Goal: Register for event/course

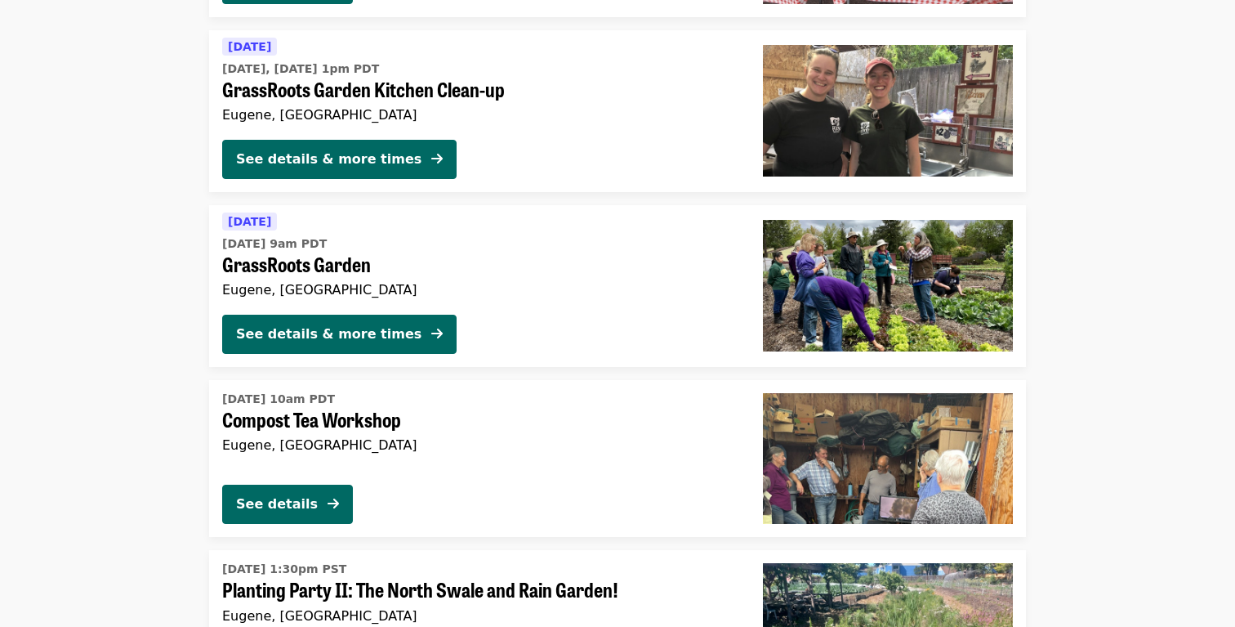
scroll to position [3636, 0]
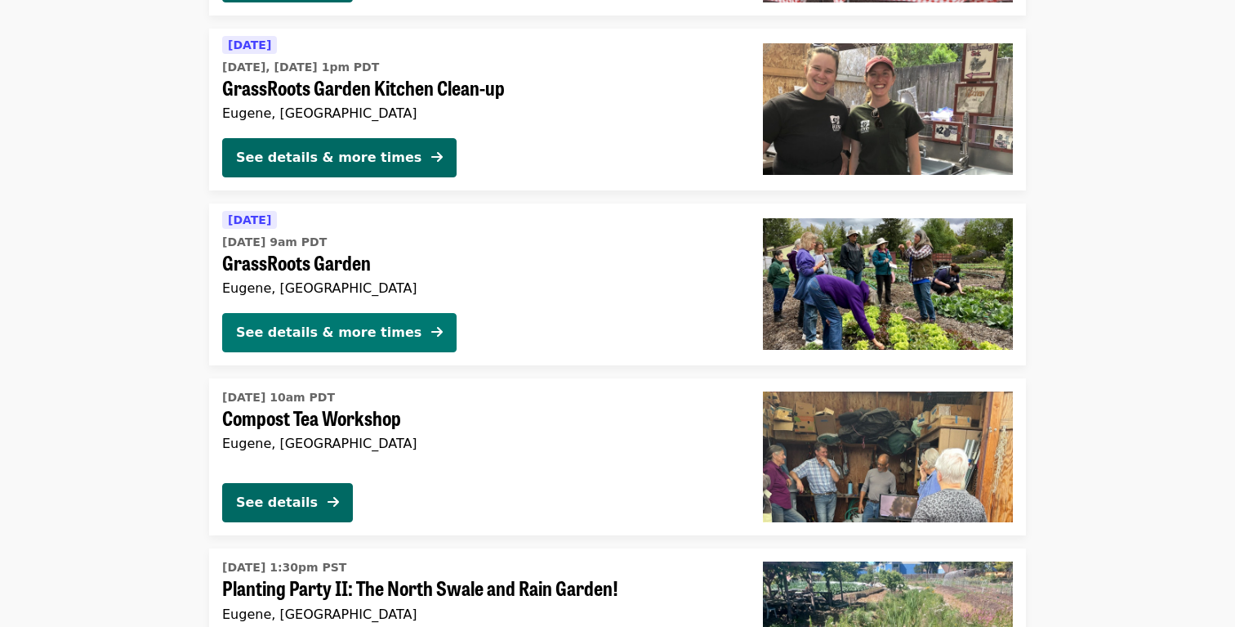
click at [393, 325] on button "See details & more times" at bounding box center [339, 332] width 234 height 39
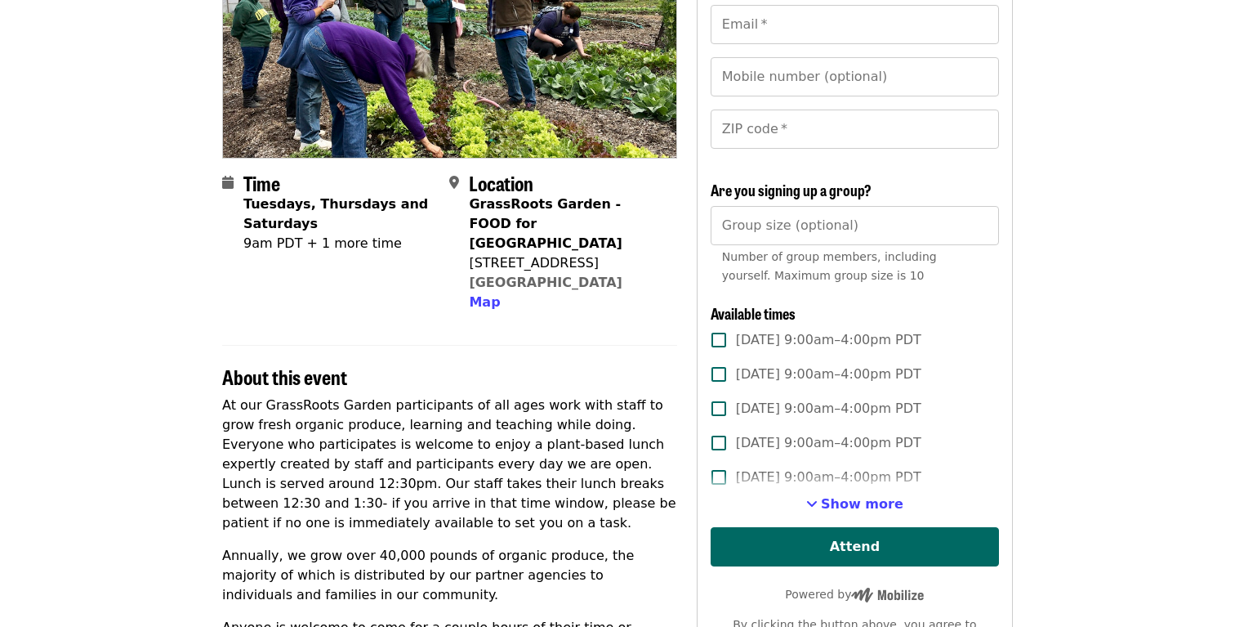
scroll to position [236, 0]
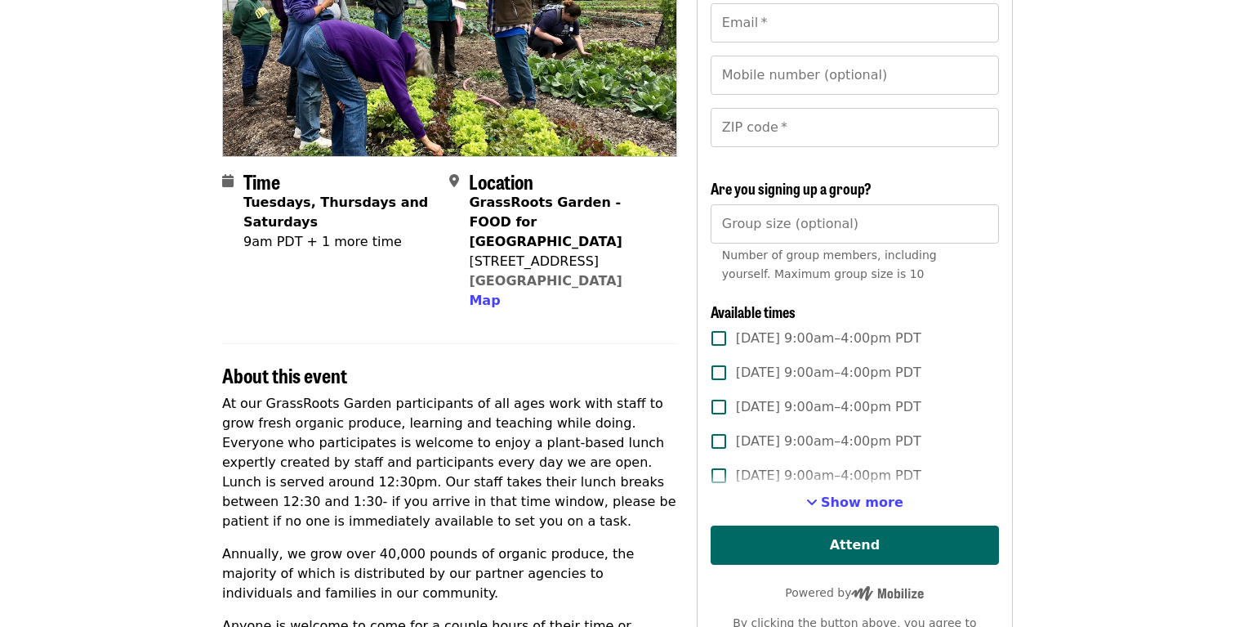
click at [842, 492] on label "[DATE] 9:00am–4:00pm PDT" at bounding box center [844, 475] width 284 height 34
click at [842, 499] on span "Show more" at bounding box center [862, 502] width 83 height 16
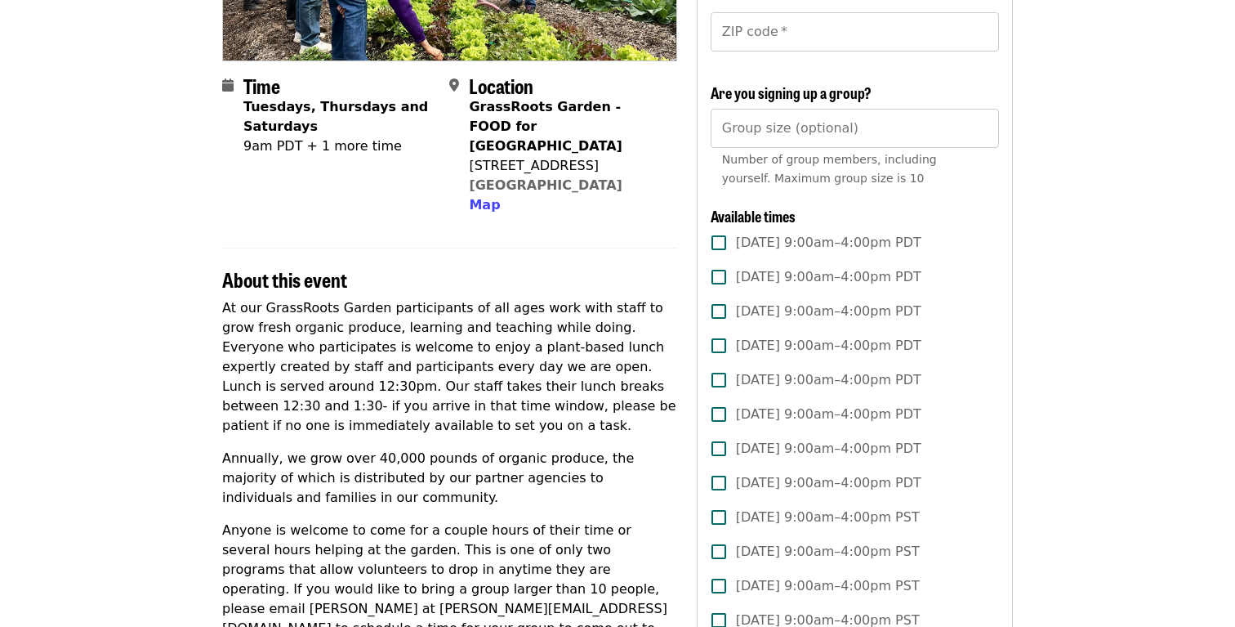
scroll to position [349, 0]
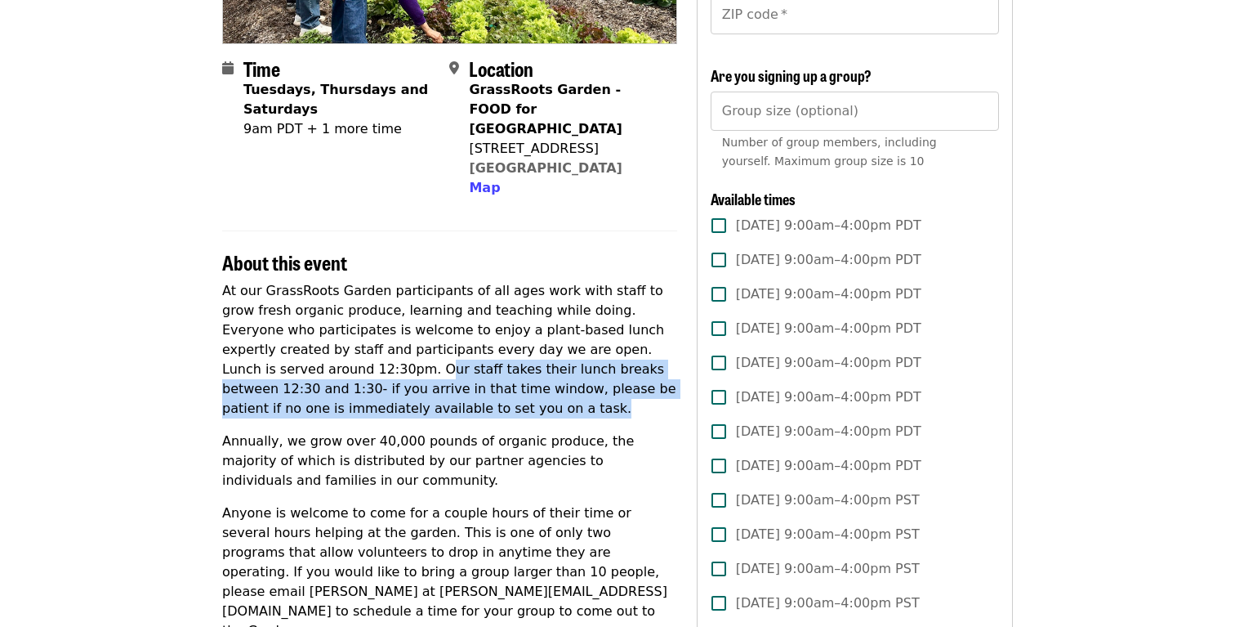
drag, startPoint x: 291, startPoint y: 347, endPoint x: 440, endPoint y: 388, distance: 154.2
click at [440, 388] on p "At our GrassRoots Garden participants of all ages work with staff to grow fresh…" at bounding box center [449, 349] width 455 height 137
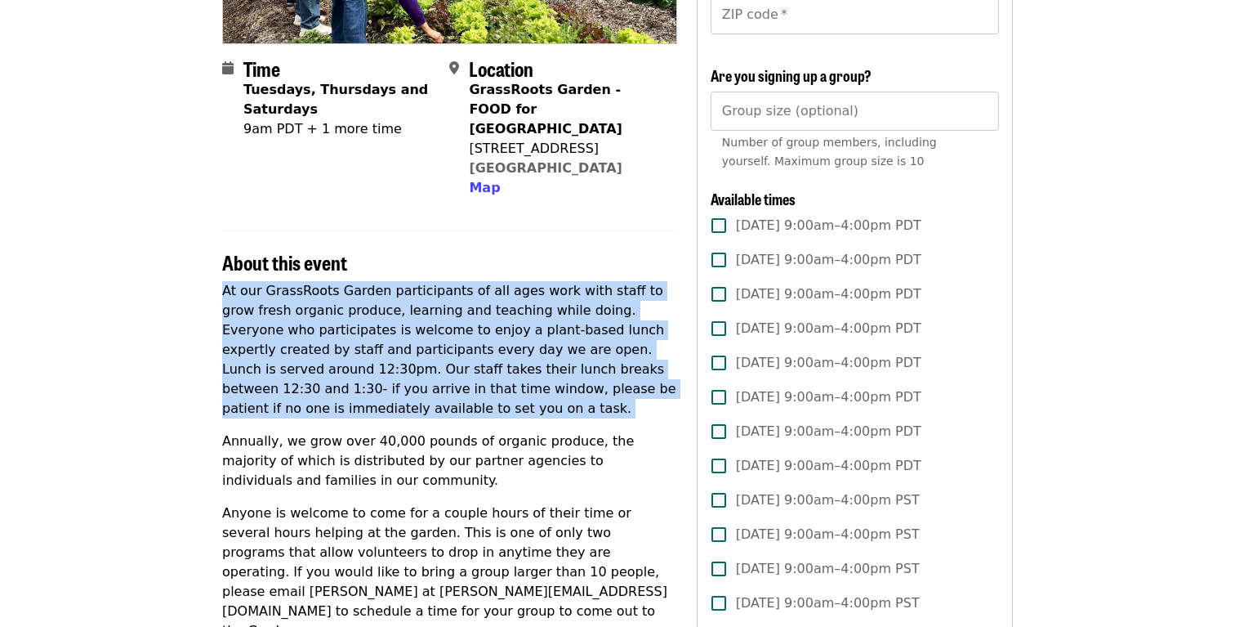
drag, startPoint x: 187, startPoint y: 272, endPoint x: 413, endPoint y: 404, distance: 261.8
click at [413, 404] on div "At our GrassRoots Garden participants of all ages work with staff to grow fresh…" at bounding box center [449, 568] width 455 height 575
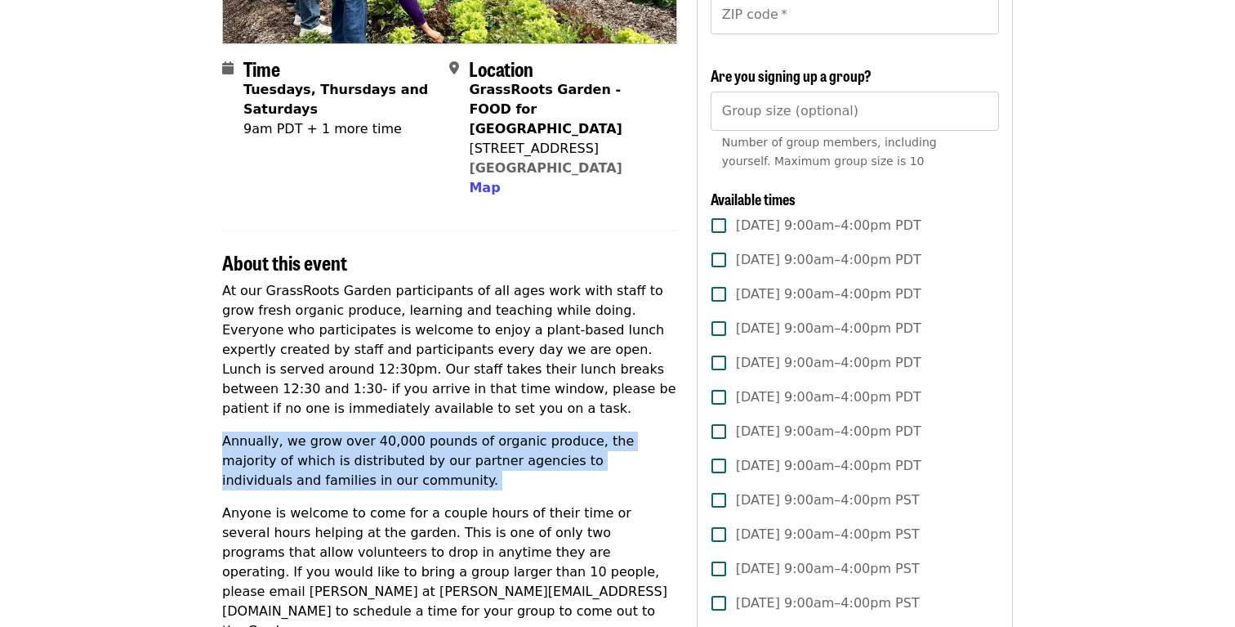
drag, startPoint x: 413, startPoint y: 404, endPoint x: 391, endPoint y: 462, distance: 62.5
click at [391, 462] on div "At our GrassRoots Garden participants of all ages work with staff to grow fresh…" at bounding box center [449, 568] width 455 height 575
click at [391, 462] on p "Annually, we grow over 40,000 pounds of organic produce, the majority of which …" at bounding box center [449, 460] width 455 height 59
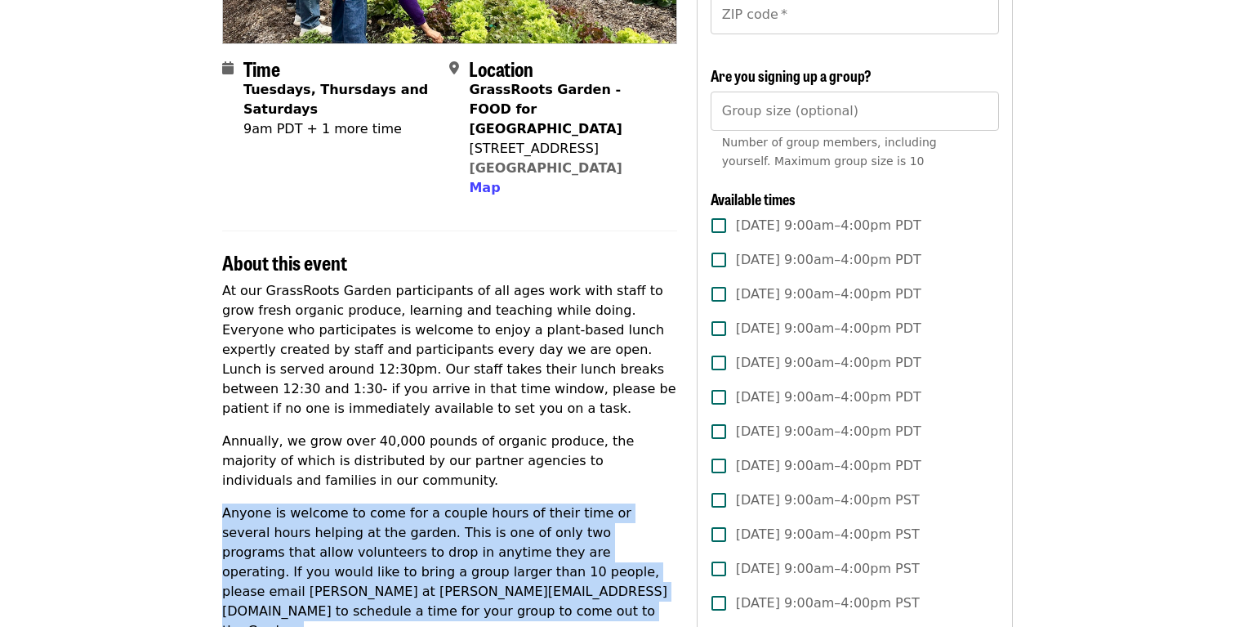
drag, startPoint x: 391, startPoint y: 462, endPoint x: 580, endPoint y: 578, distance: 221.1
click at [581, 578] on div "At our GrassRoots Garden participants of all ages work with staff to grow fresh…" at bounding box center [449, 568] width 455 height 575
click at [580, 578] on p "Anyone is welcome to come for a couple hours of their time or several hours hel…" at bounding box center [449, 571] width 455 height 137
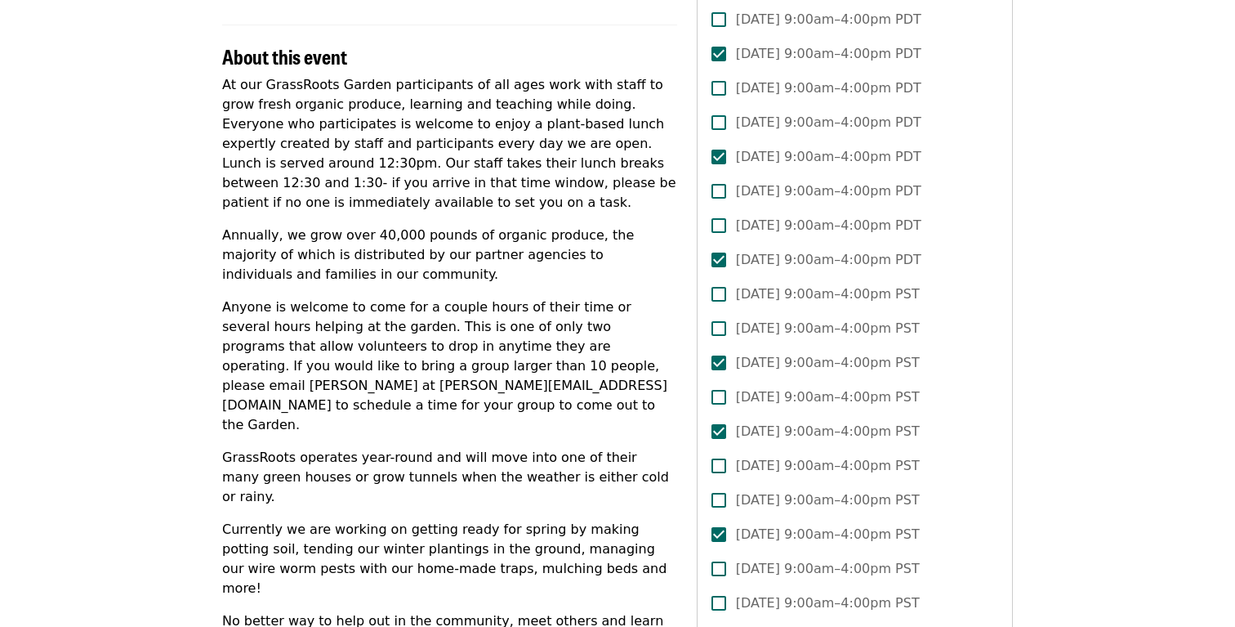
scroll to position [548, 0]
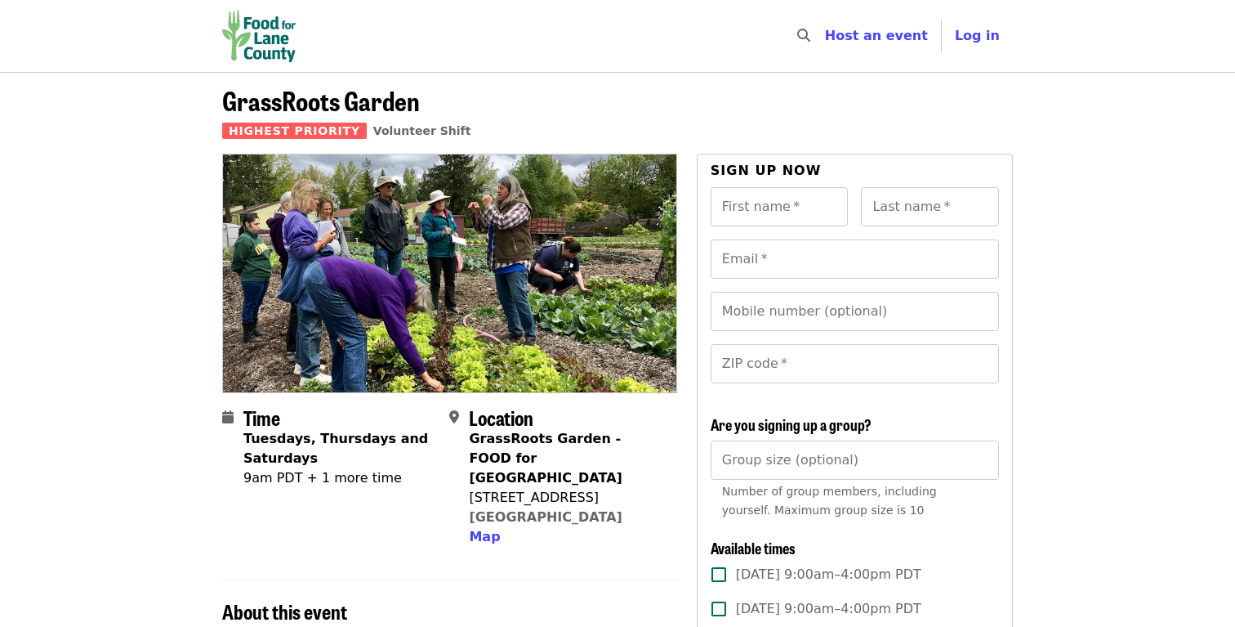
click at [241, 23] on img "Main navigation" at bounding box center [259, 36] width 74 height 52
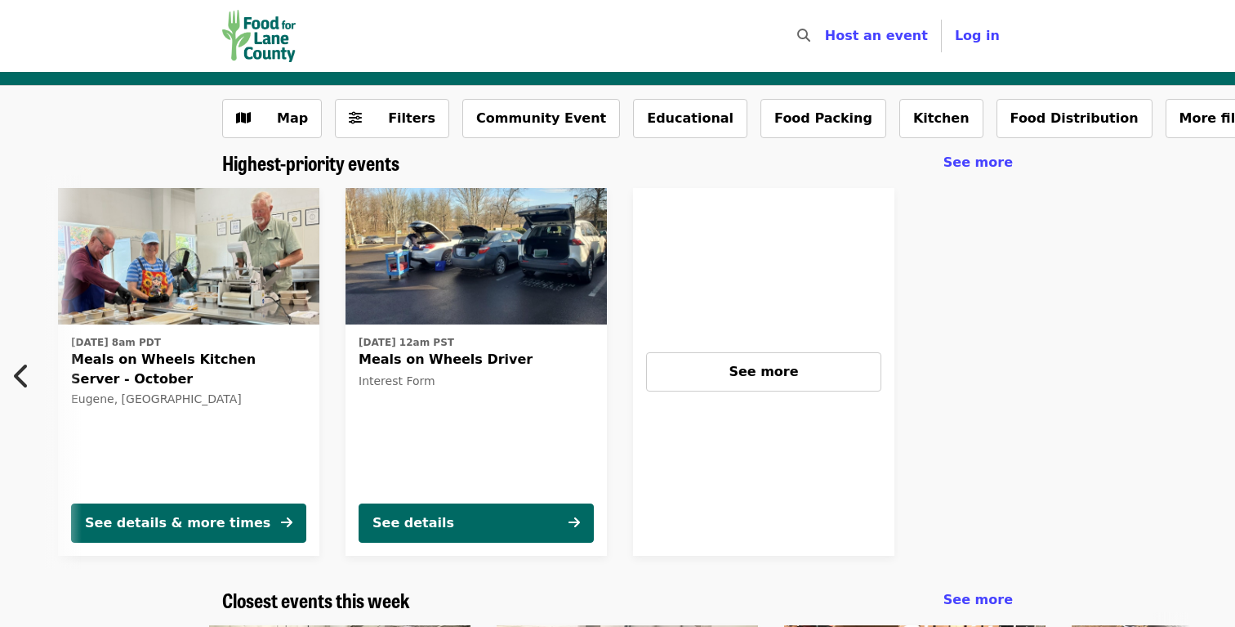
scroll to position [0, 731]
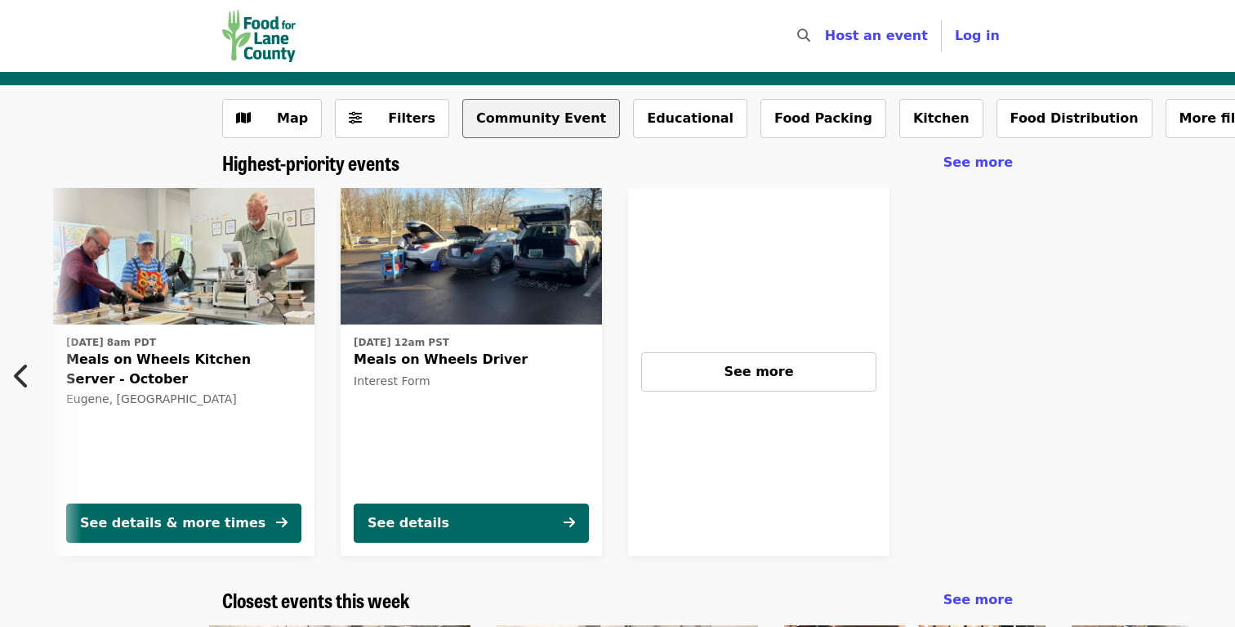
click at [494, 121] on button "Community Event" at bounding box center [541, 118] width 158 height 39
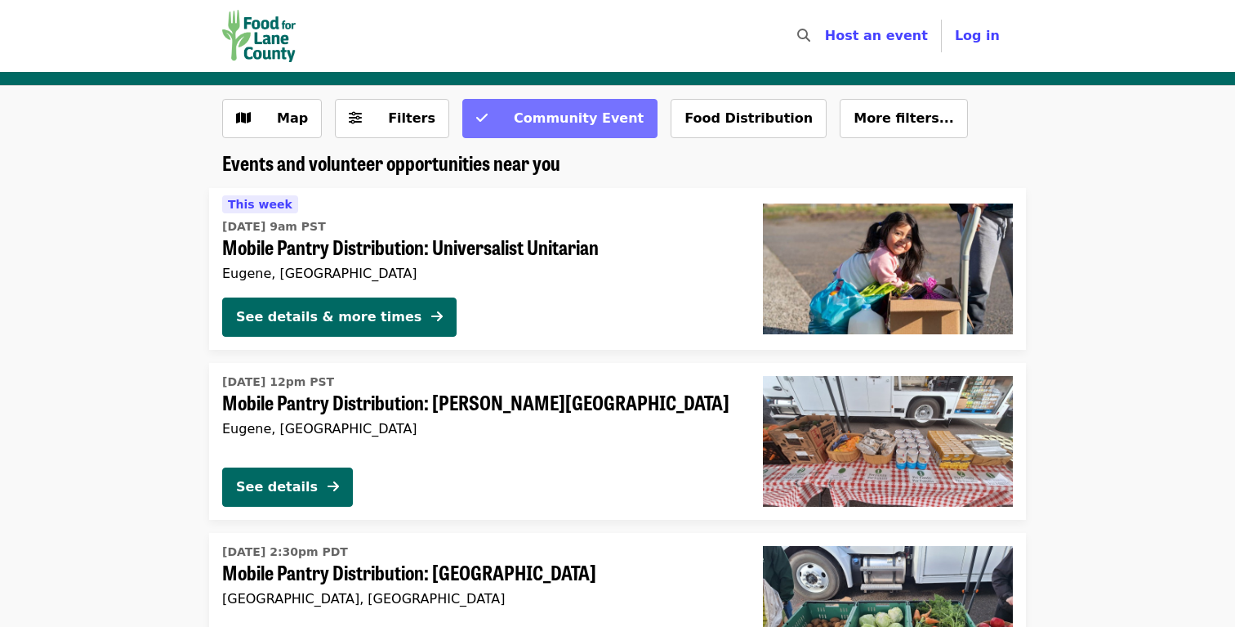
click at [513, 127] on span "Community Event" at bounding box center [571, 119] width 146 height 20
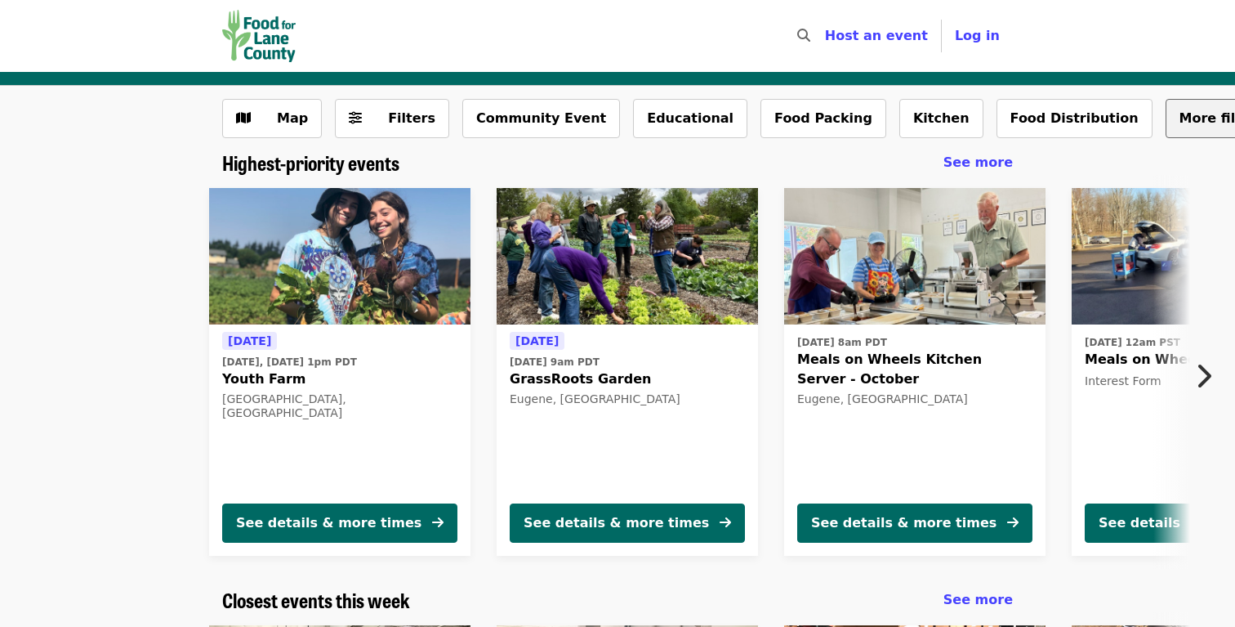
click at [1180, 117] on span "More filters..." at bounding box center [1230, 118] width 100 height 16
click at [276, 381] on span "Youth Farm" at bounding box center [339, 379] width 235 height 20
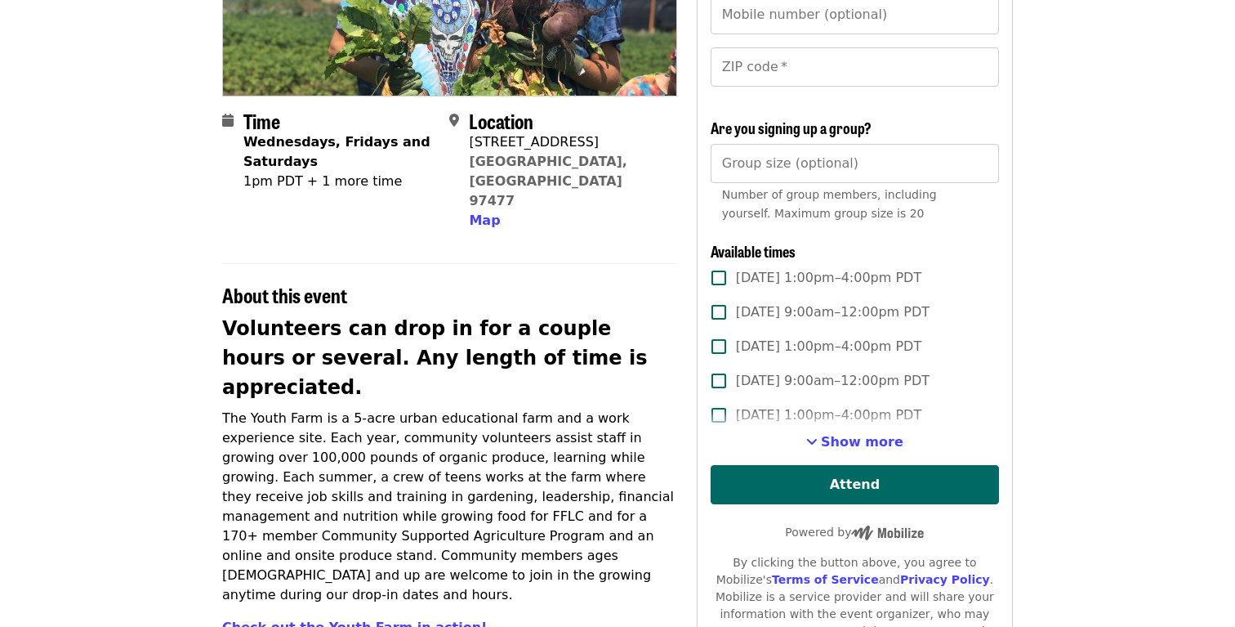
scroll to position [308, 0]
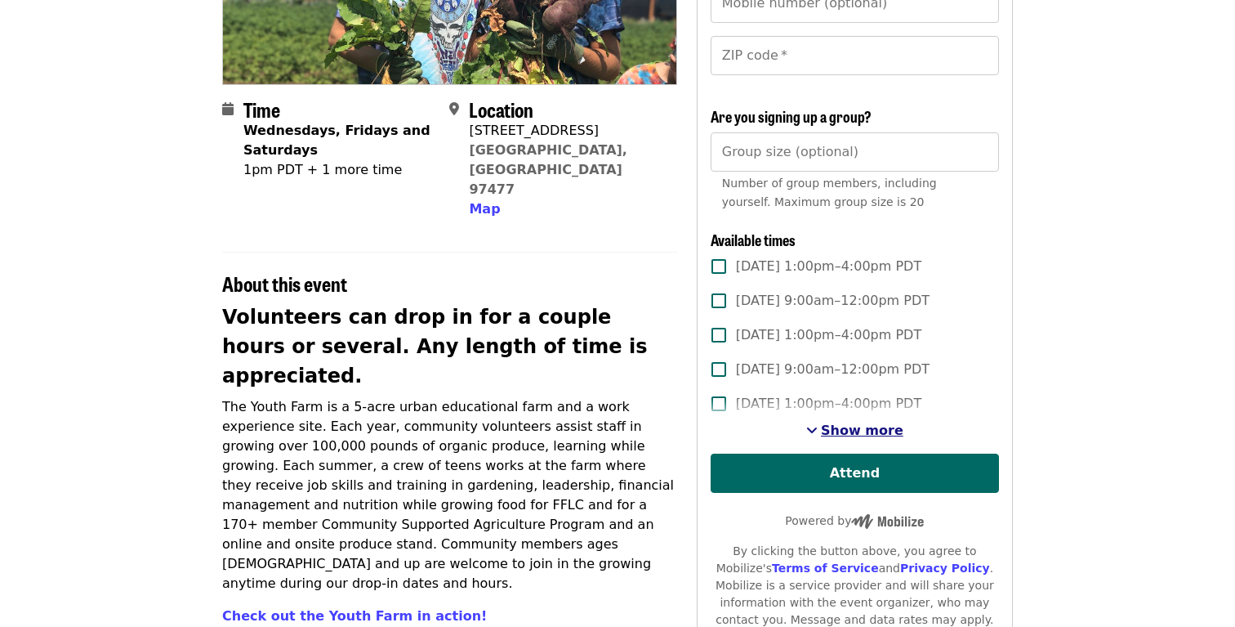
click at [856, 431] on span "Show more" at bounding box center [862, 430] width 83 height 16
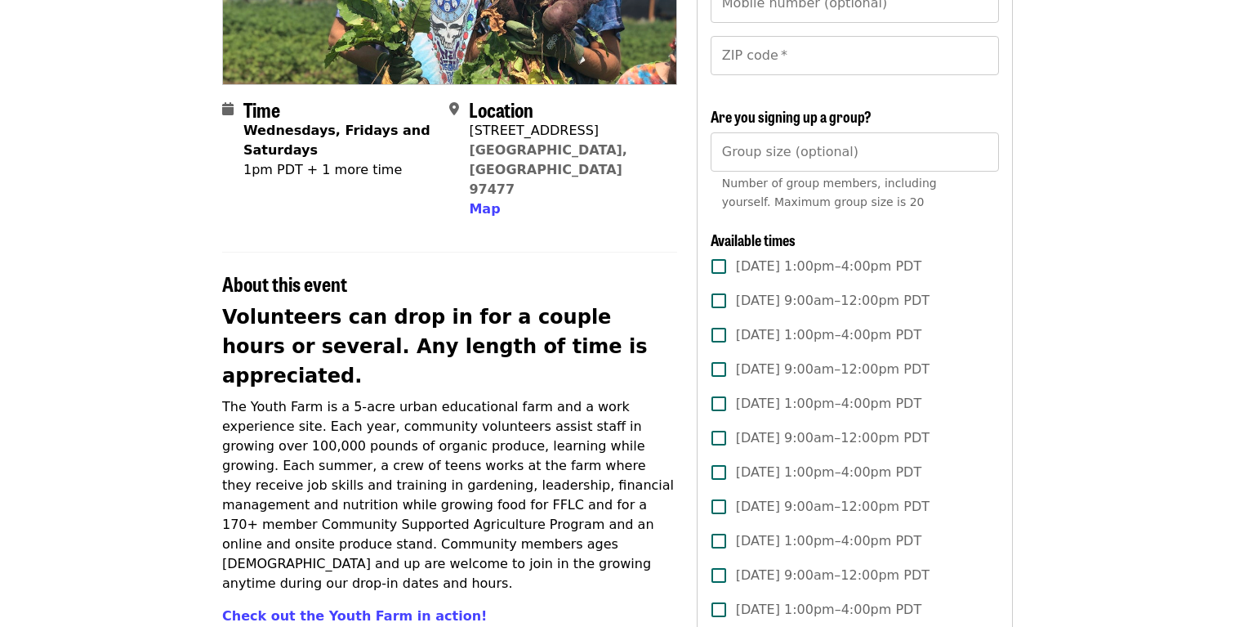
click at [807, 368] on span "[DATE] 9:00am–12:00pm PDT" at bounding box center [833, 369] width 194 height 20
click at [815, 401] on span "[DATE] 1:00pm–4:00pm PDT" at bounding box center [828, 404] width 185 height 20
click at [870, 364] on span "[DATE] 9:00am–12:00pm PDT" at bounding box center [833, 369] width 194 height 20
click at [859, 402] on span "[DATE] 1:00pm–4:00pm PDT" at bounding box center [828, 404] width 185 height 20
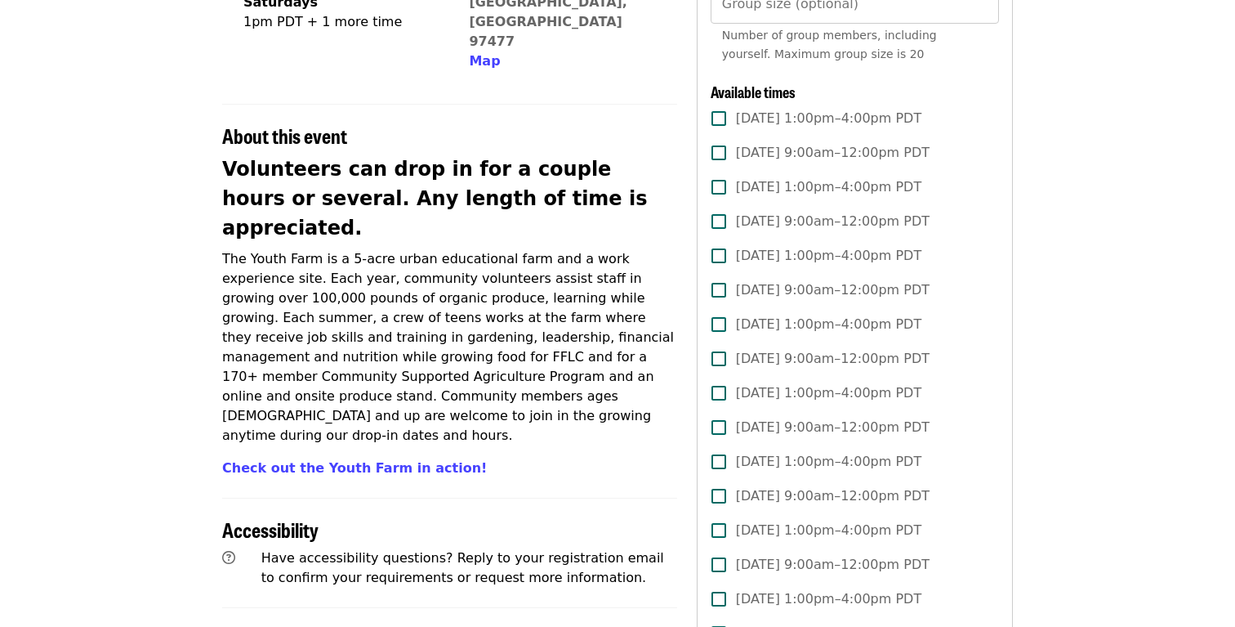
scroll to position [457, 0]
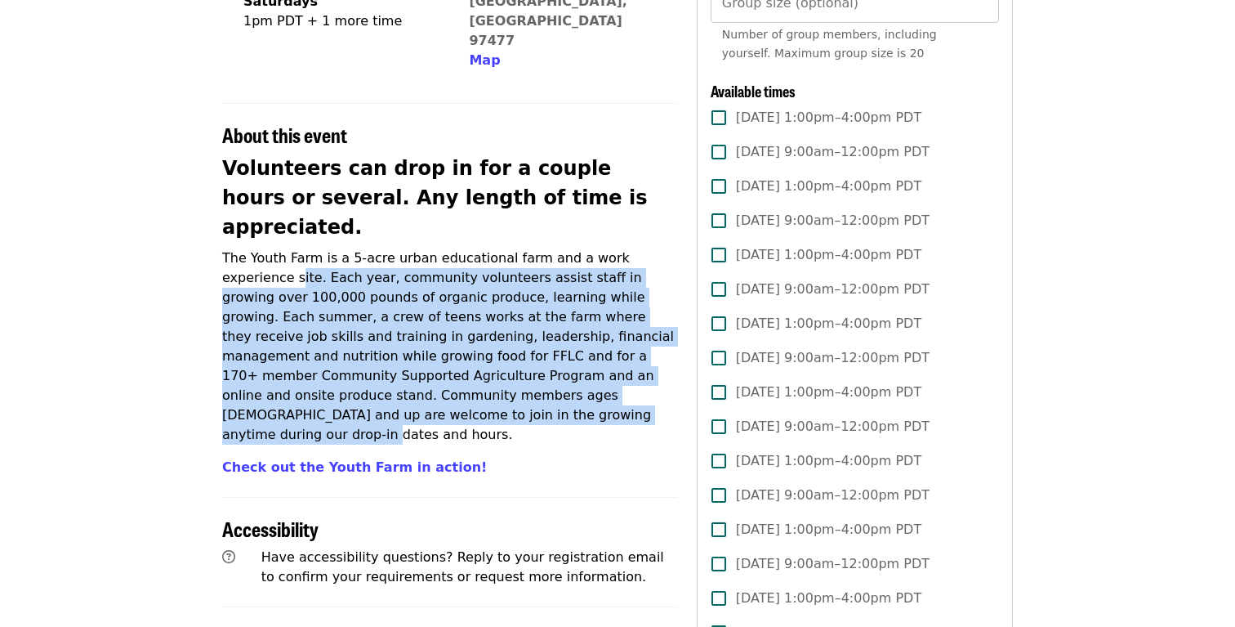
drag, startPoint x: 228, startPoint y: 210, endPoint x: 348, endPoint y: 349, distance: 183.6
click at [348, 349] on p "The Youth Farm is a 5-acre urban educational farm and a work experience site. E…" at bounding box center [449, 346] width 455 height 196
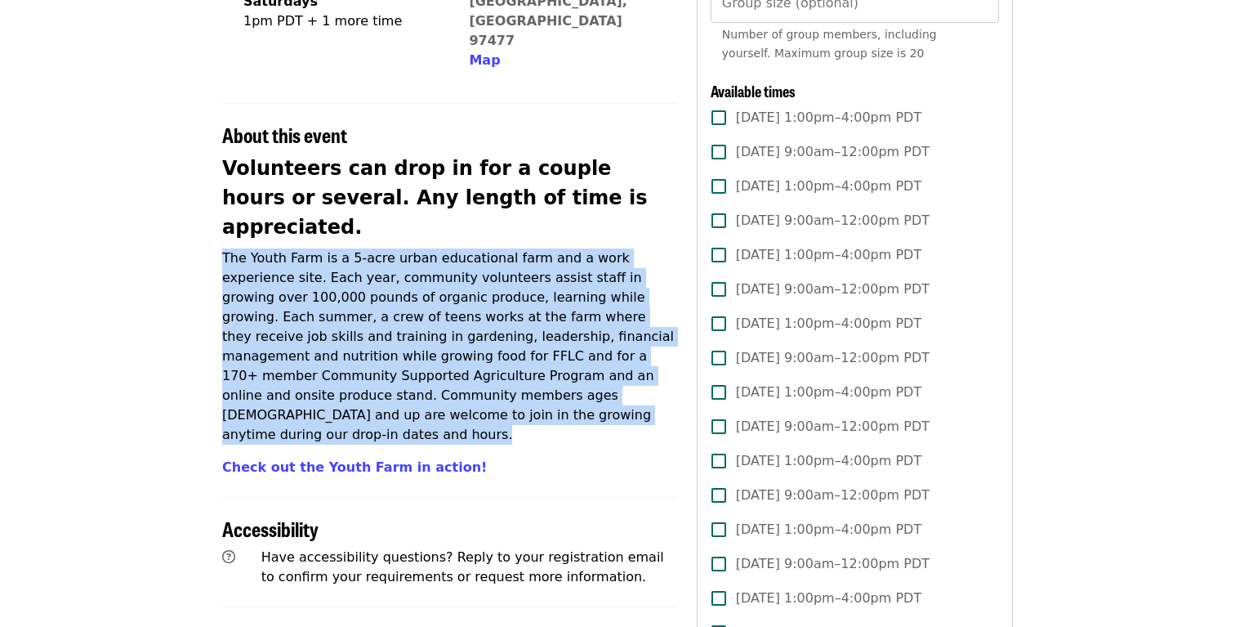
drag, startPoint x: 348, startPoint y: 349, endPoint x: 192, endPoint y: 188, distance: 224.2
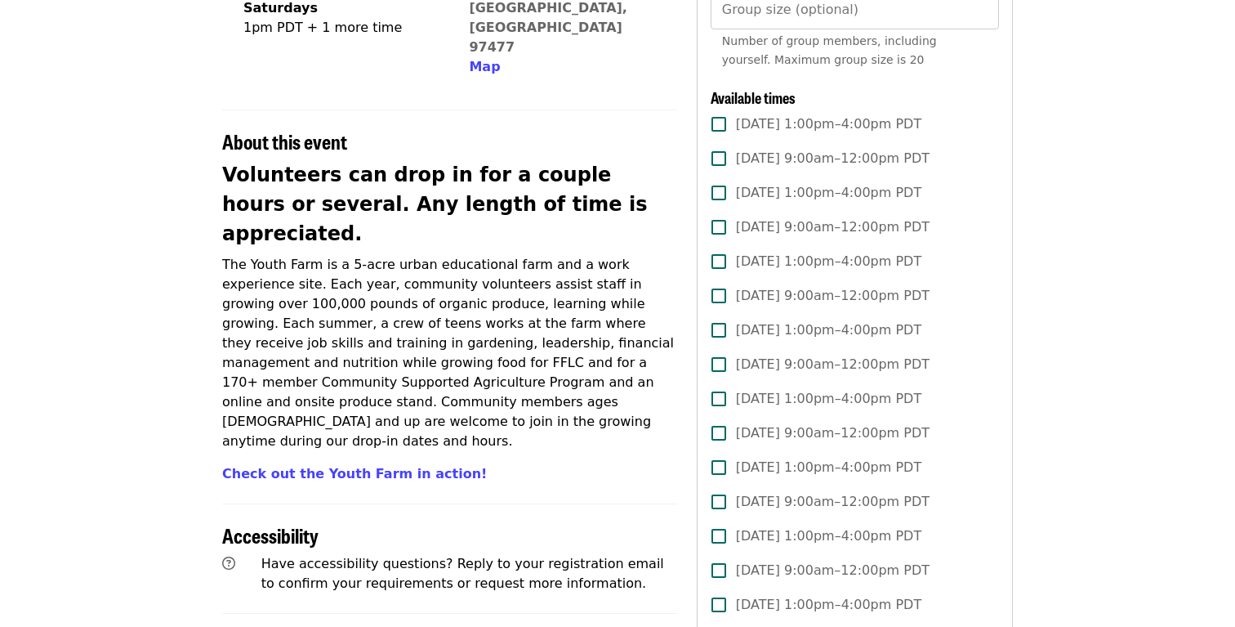
scroll to position [442, 0]
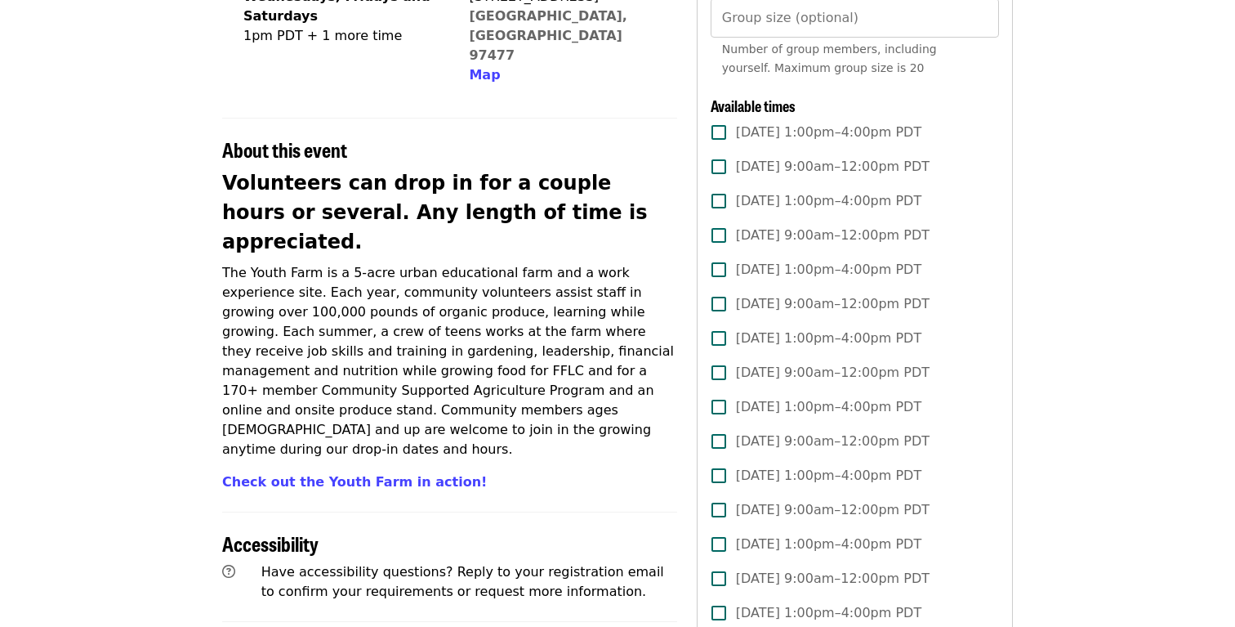
click at [873, 207] on span "[DATE] 1:00pm–4:00pm PDT" at bounding box center [828, 201] width 185 height 20
click at [873, 206] on span "[DATE] 1:00pm–4:00pm PDT" at bounding box center [828, 201] width 185 height 20
click at [910, 193] on span "[DATE] 1:00pm–4:00pm PDT" at bounding box center [828, 201] width 185 height 20
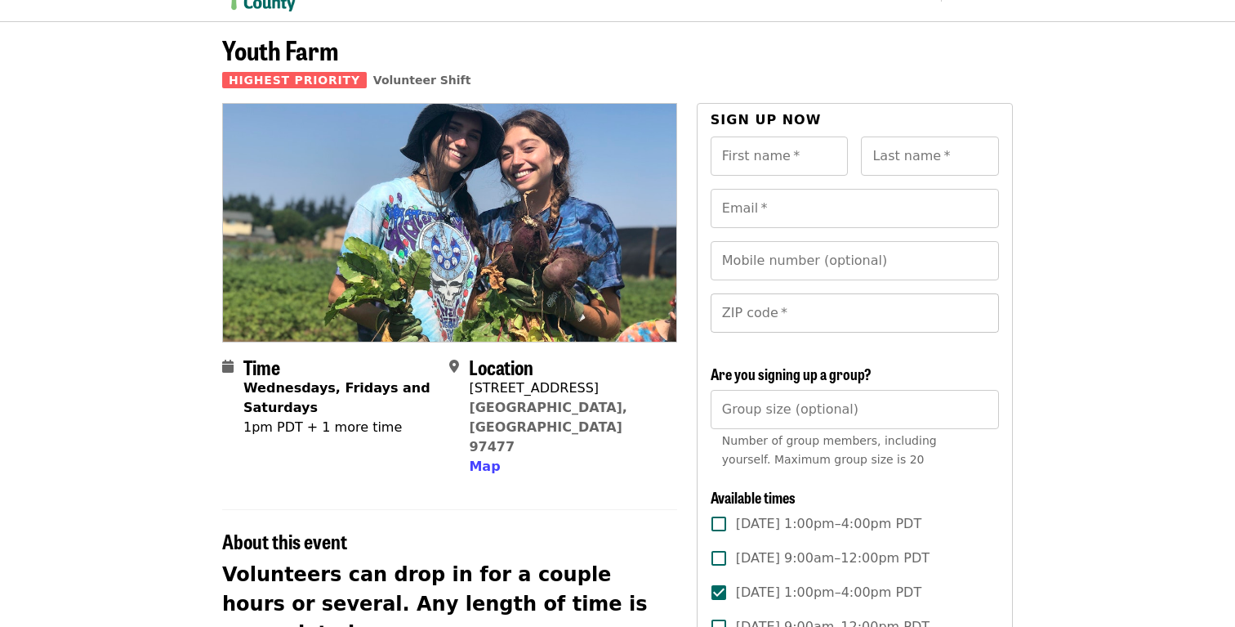
scroll to position [29, 0]
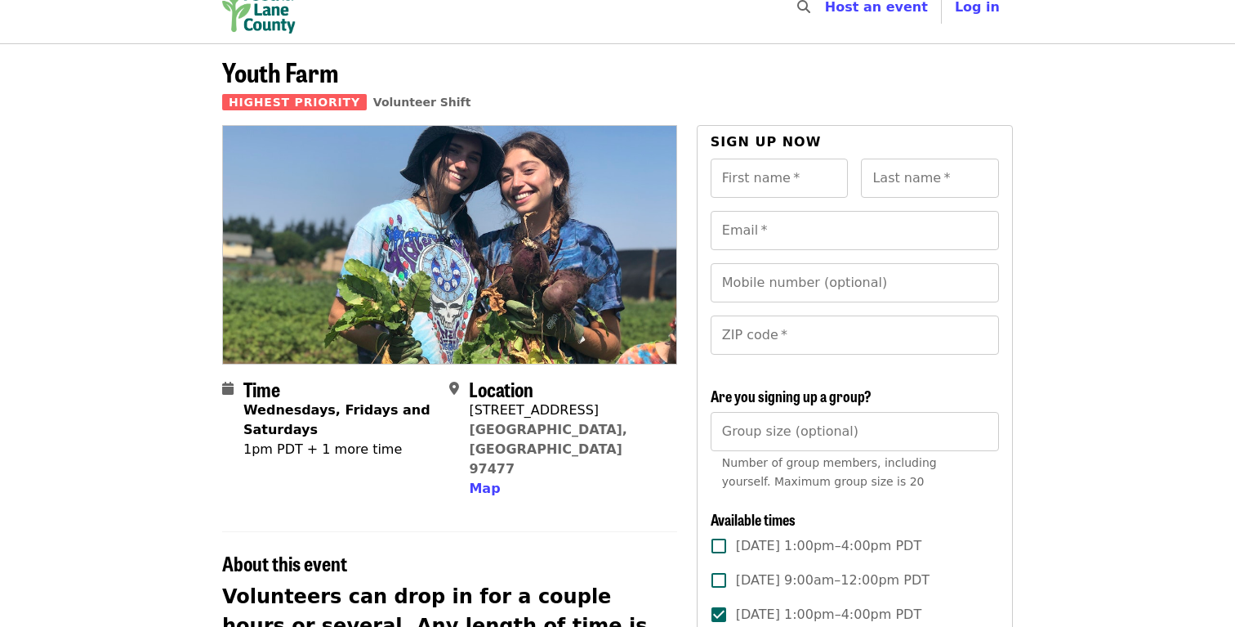
click at [833, 444] on input "Group size (optional)" at bounding box center [855, 431] width 288 height 39
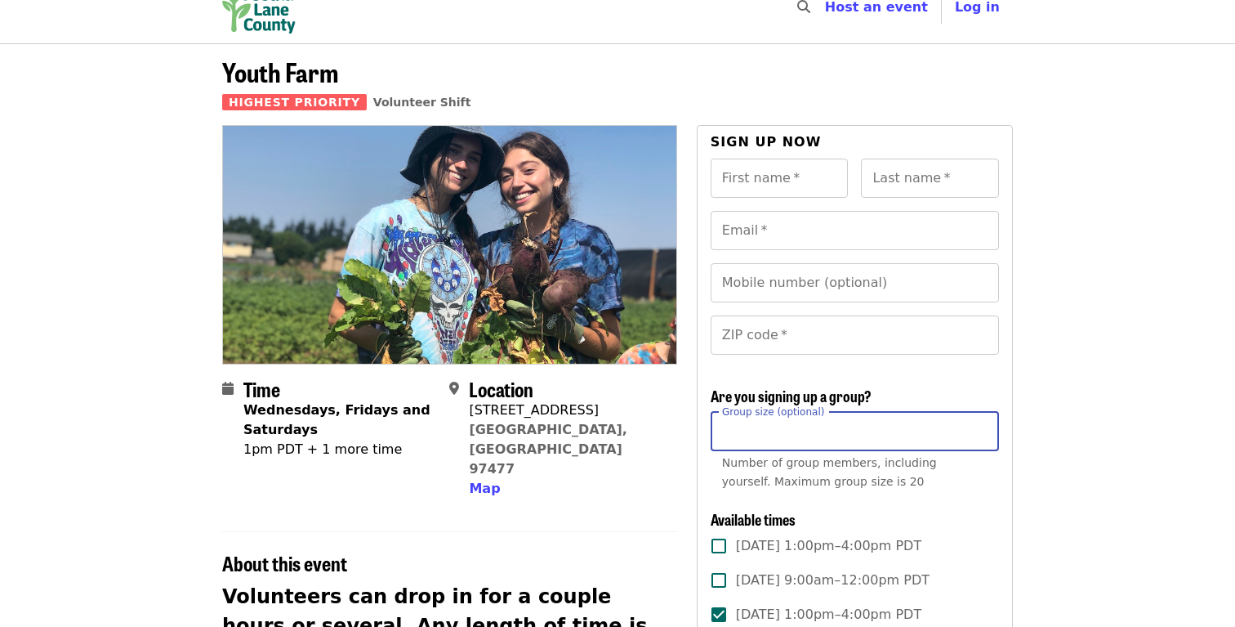
click at [981, 427] on input "*" at bounding box center [855, 431] width 288 height 39
type input "*"
click at [981, 427] on input "*" at bounding box center [855, 431] width 288 height 39
drag, startPoint x: 883, startPoint y: 428, endPoint x: 733, endPoint y: 418, distance: 150.7
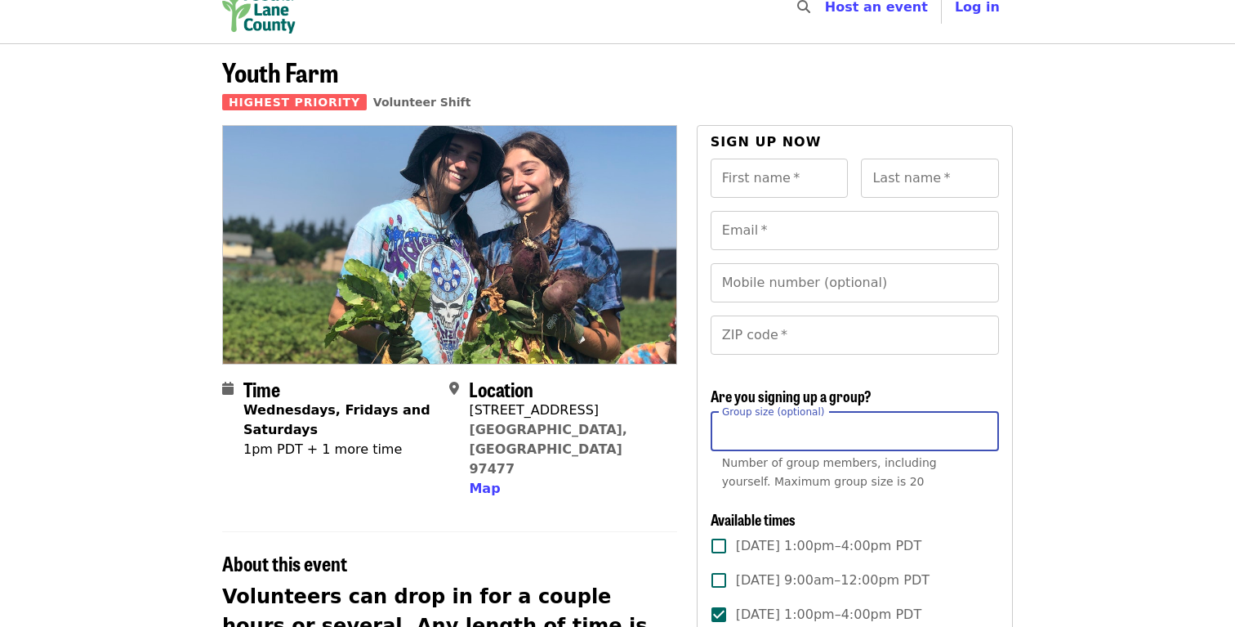
click at [733, 418] on input "*" at bounding box center [855, 431] width 288 height 39
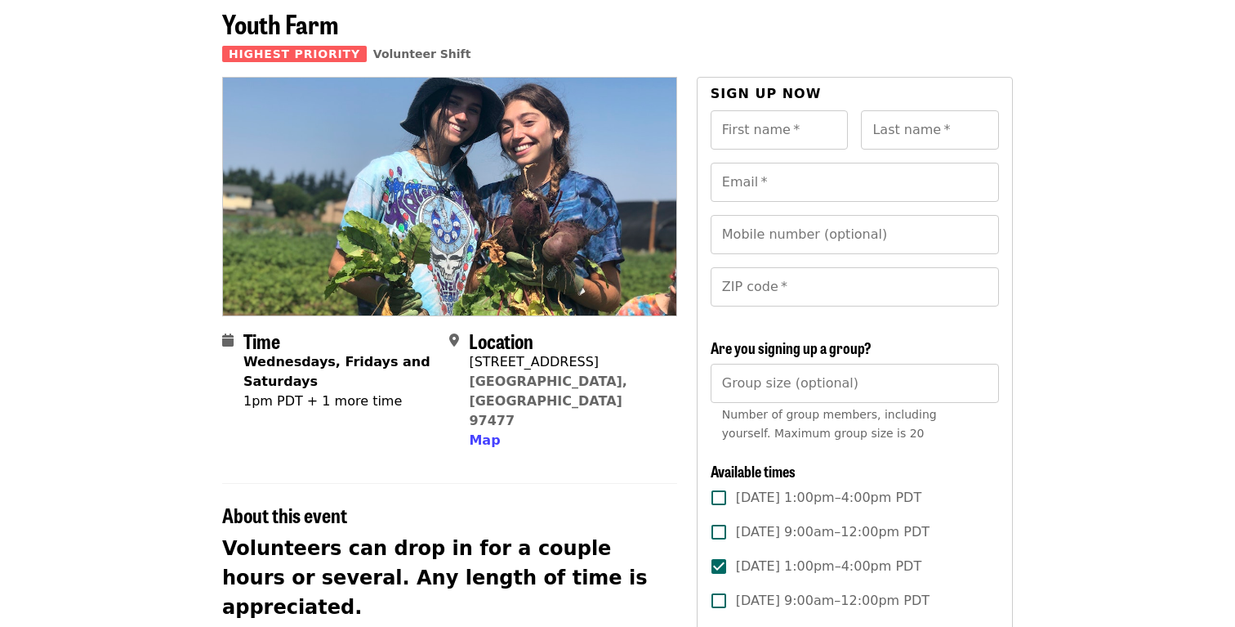
scroll to position [78, 0]
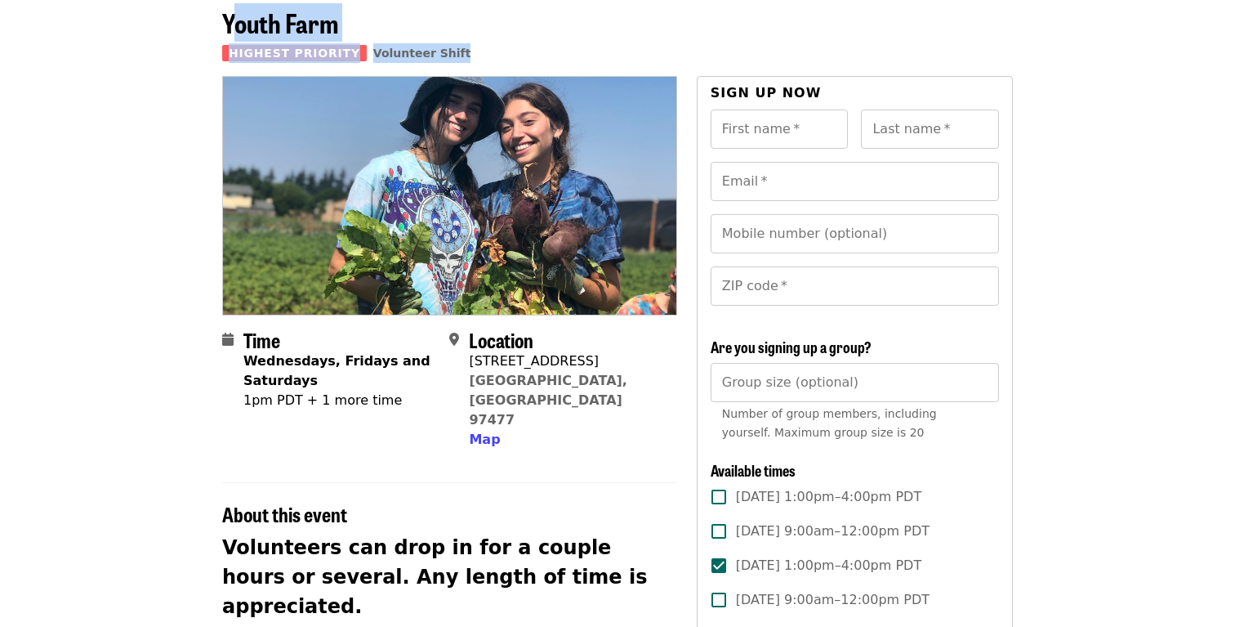
drag, startPoint x: 230, startPoint y: 16, endPoint x: 219, endPoint y: 64, distance: 48.7
click at [219, 64] on div "Youth Farm Highest Priority Volunteer Shift" at bounding box center [617, 42] width 817 height 68
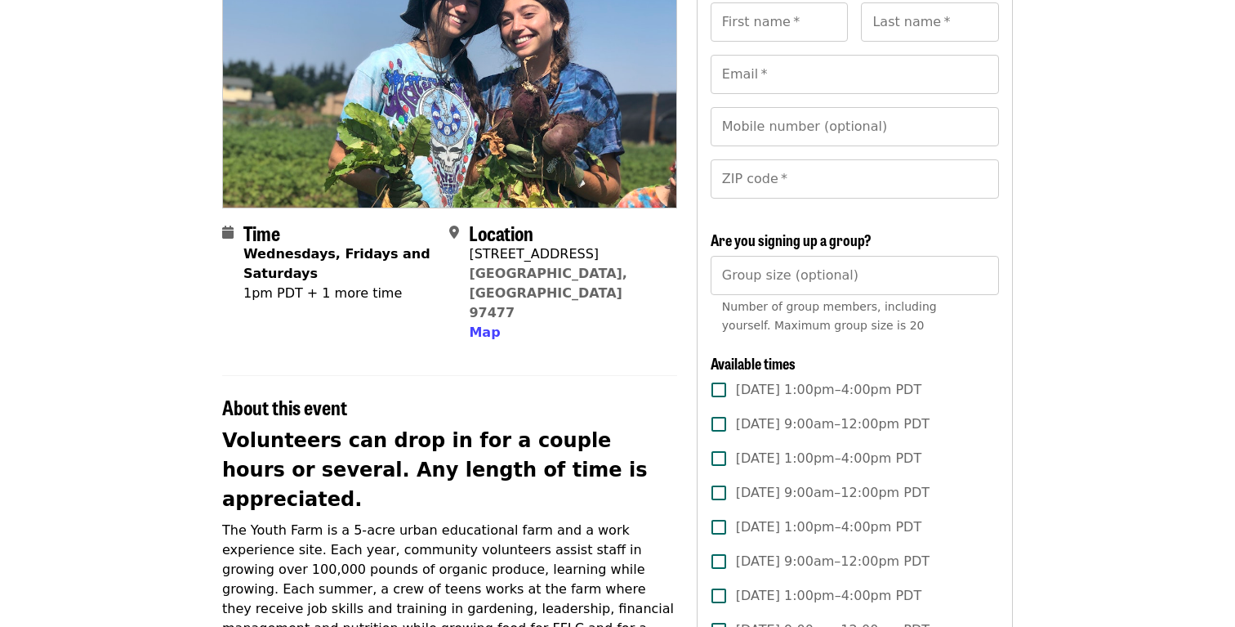
scroll to position [0, 0]
